Goal: Task Accomplishment & Management: Use online tool/utility

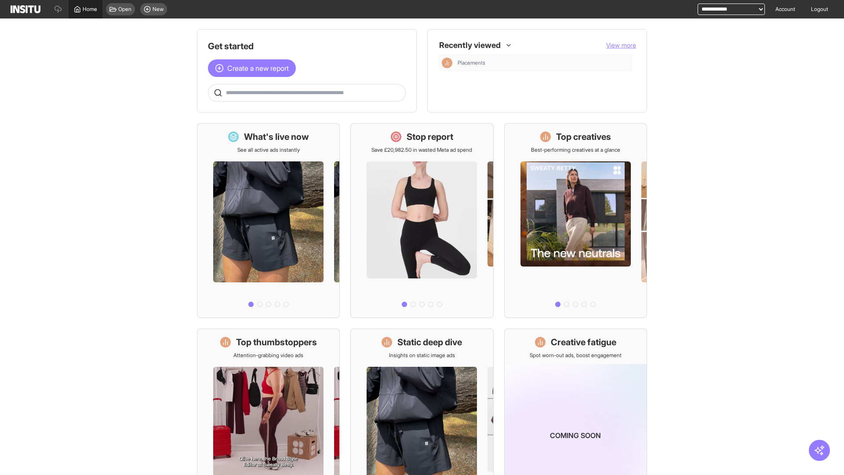
click at [85, 9] on span "Home" at bounding box center [90, 9] width 15 height 7
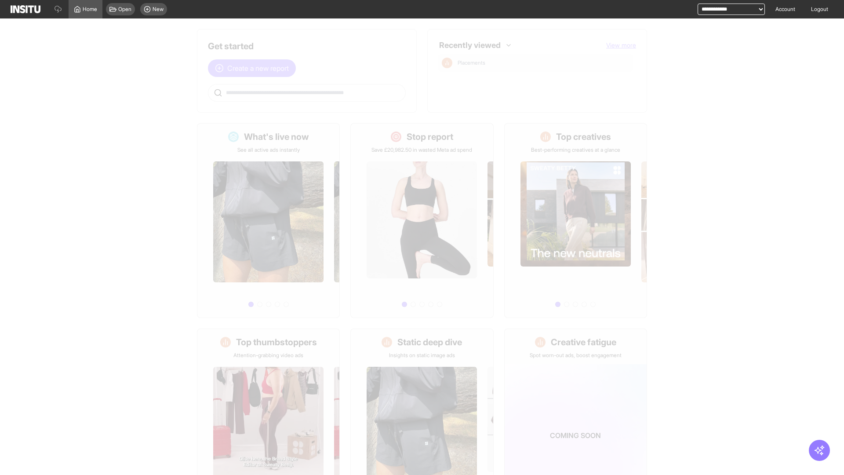
click at [254, 68] on span "Create a new report" at bounding box center [258, 68] width 62 height 11
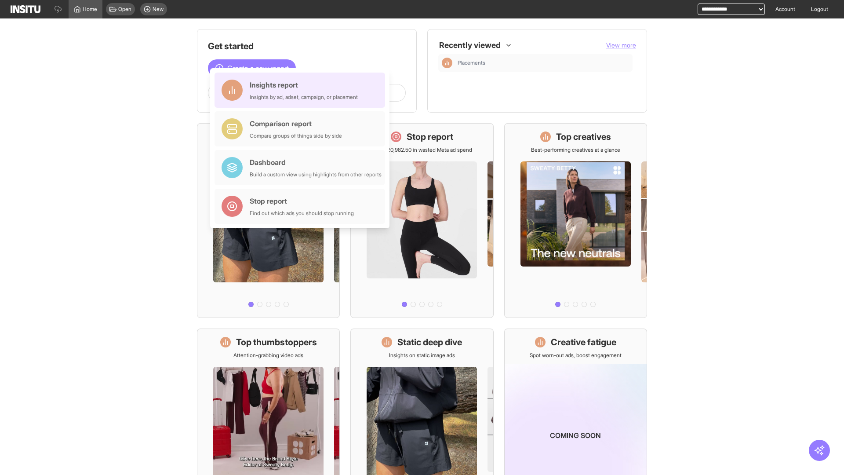
click at [302, 90] on div "Insights report Insights by ad, adset, campaign, or placement" at bounding box center [304, 90] width 108 height 21
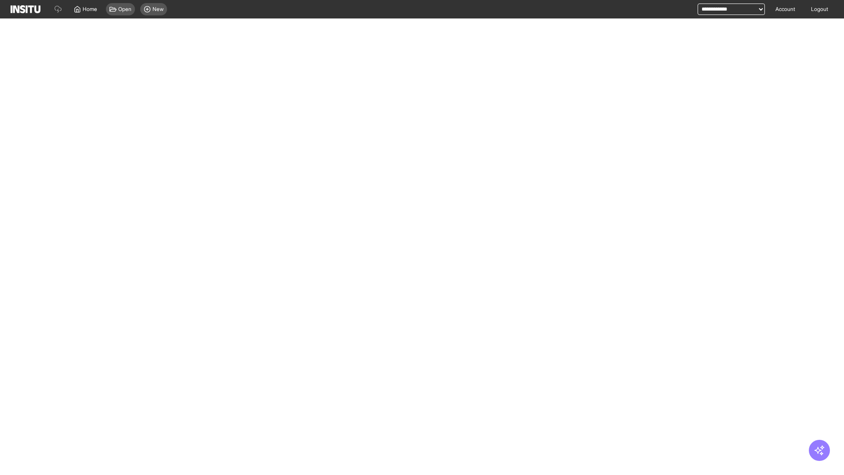
select select "**"
